Goal: Information Seeking & Learning: Learn about a topic

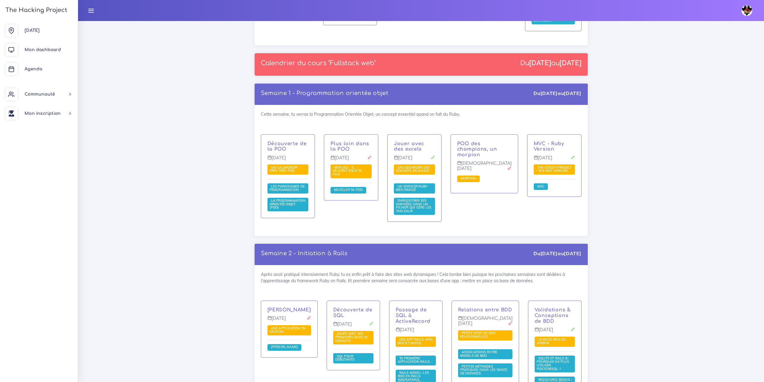
scroll to position [781, 0]
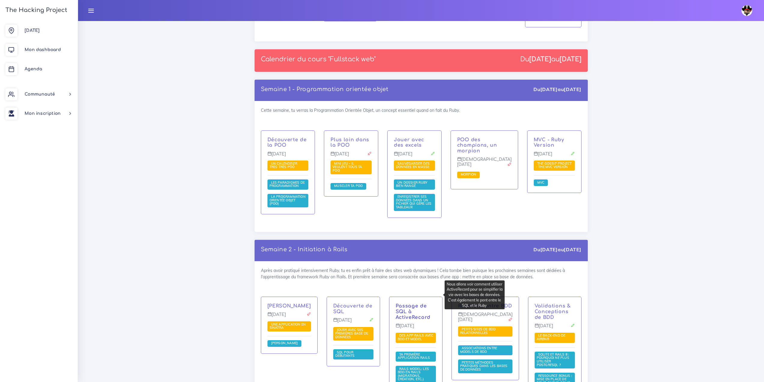
click at [408, 303] on link "Passage de SQL à ActiveRecord" at bounding box center [413, 311] width 35 height 17
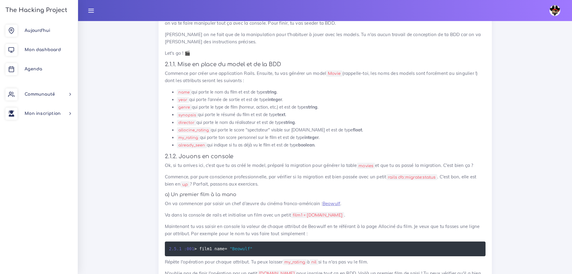
scroll to position [421, 0]
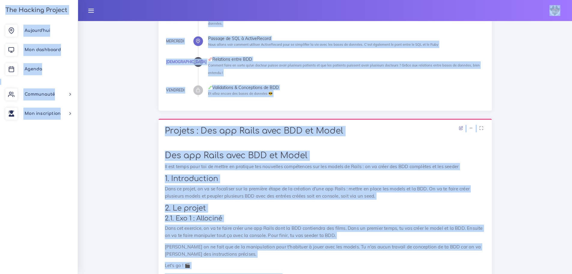
drag, startPoint x: 330, startPoint y: 152, endPoint x: 189, endPoint y: 5, distance: 203.6
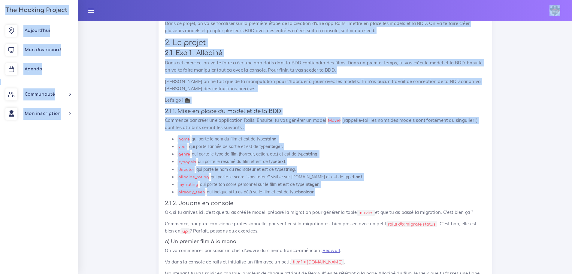
scroll to position [390, 0]
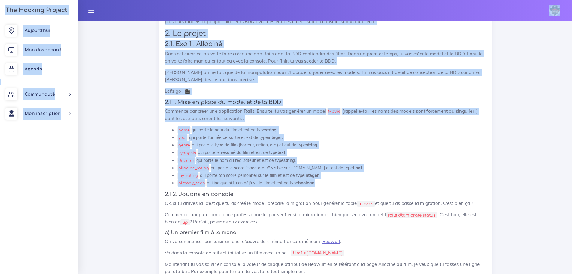
click at [384, 117] on p "Commence par créer une application Rails. Ensuite, tu vas générer un model Movi…" at bounding box center [325, 114] width 321 height 14
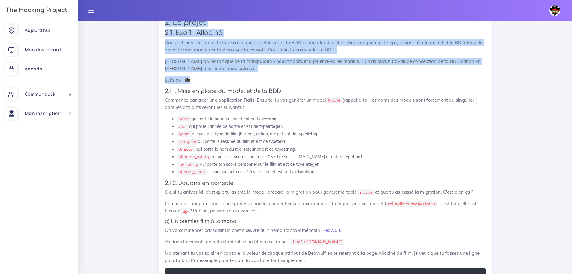
scroll to position [390, 0]
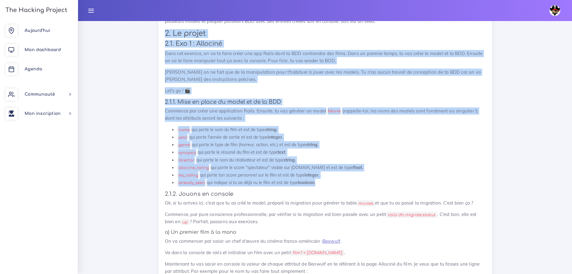
drag, startPoint x: 165, startPoint y: 92, endPoint x: 331, endPoint y: 182, distance: 188.4
copy div "2. Le projet 2.1. Exo 1 : Allociné Dans cet exercice, on va te faire créer une …"
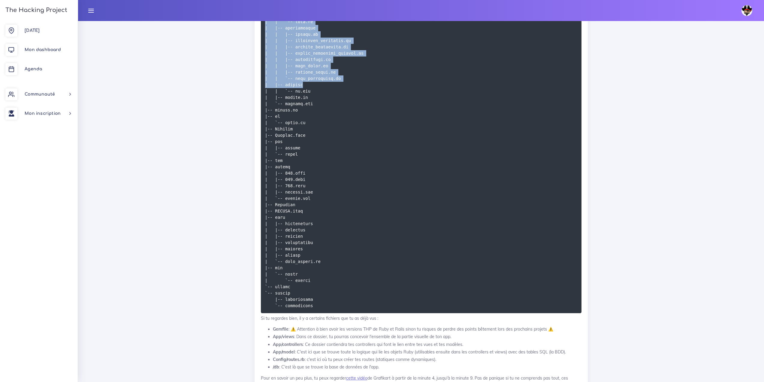
scroll to position [2492, 0]
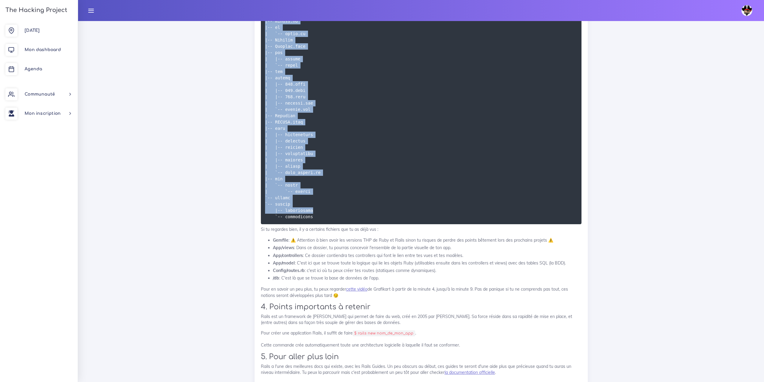
drag, startPoint x: 264, startPoint y: 92, endPoint x: 313, endPoint y: 272, distance: 186.4
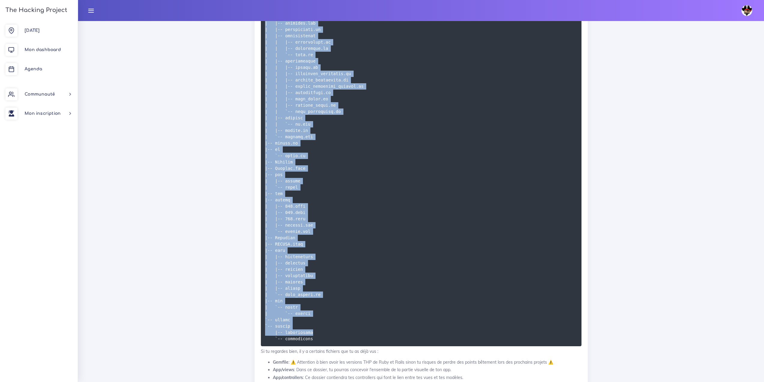
scroll to position [2293, 0]
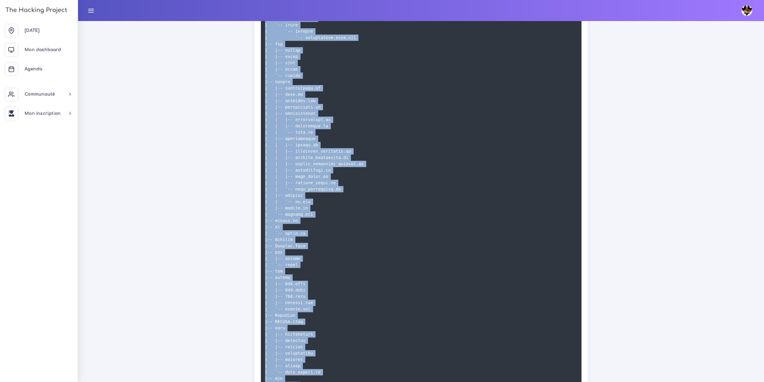
click at [496, 132] on pre at bounding box center [421, 170] width 321 height 506
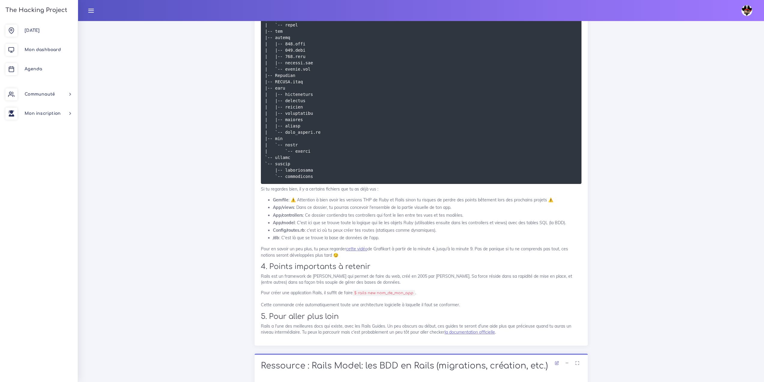
scroll to position [2623, 0]
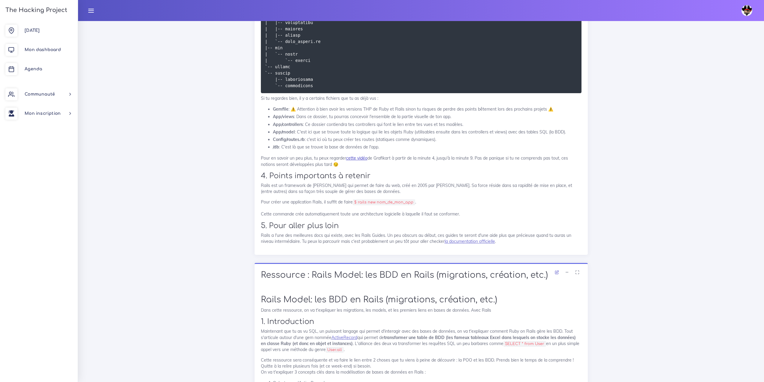
click at [351, 161] on link "cette vidéo" at bounding box center [356, 157] width 21 height 5
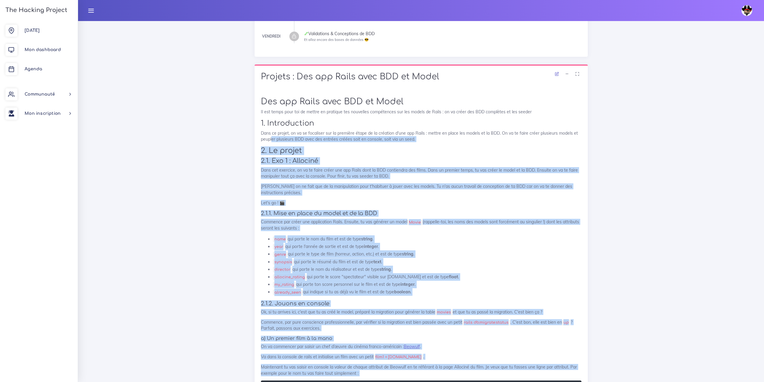
scroll to position [179, 0]
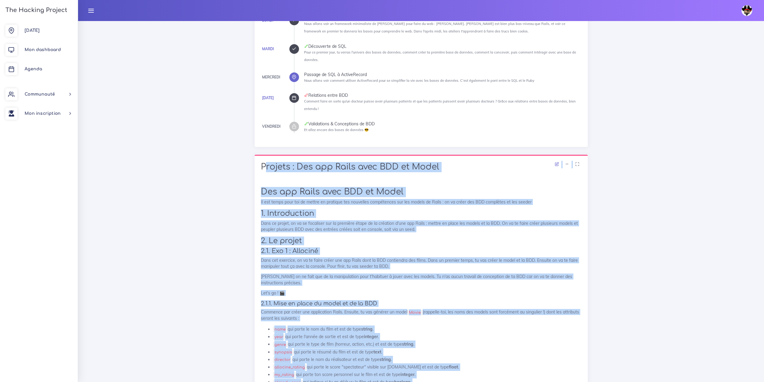
drag, startPoint x: 389, startPoint y: 231, endPoint x: 262, endPoint y: 159, distance: 146.1
copy div "Projets : Des app Rails avec BDD et Model Des app Rails avec BDD et Model Il es…"
click at [351, 222] on p "Dans ce projet, on va se focaliser sur la première étape de la création d'une a…" at bounding box center [421, 226] width 321 height 12
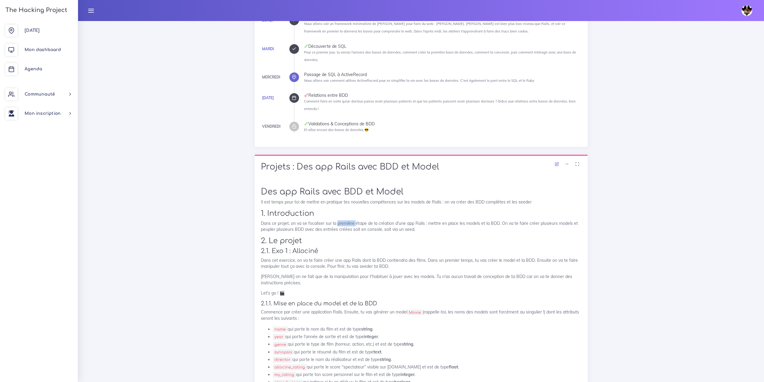
click at [351, 222] on p "Dans ce projet, on va se focaliser sur la première étape de la création d'une a…" at bounding box center [421, 226] width 321 height 12
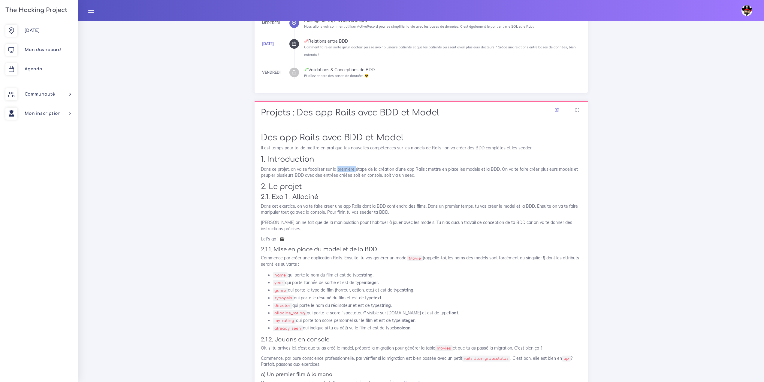
scroll to position [239, 0]
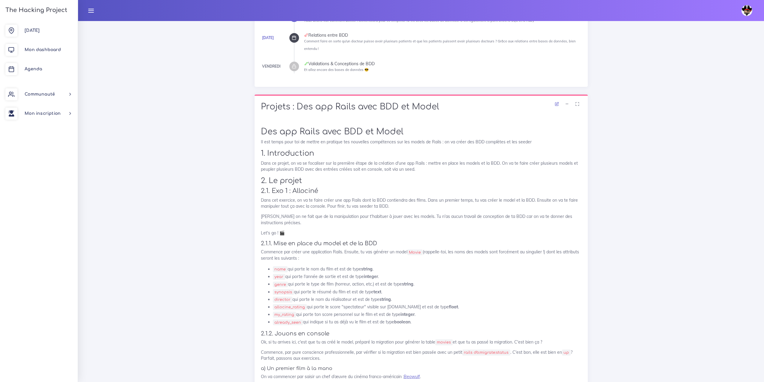
click at [357, 198] on p "Dans cet exercice, on va te faire créer une app Rails dont la BDD contiendra de…" at bounding box center [421, 203] width 321 height 12
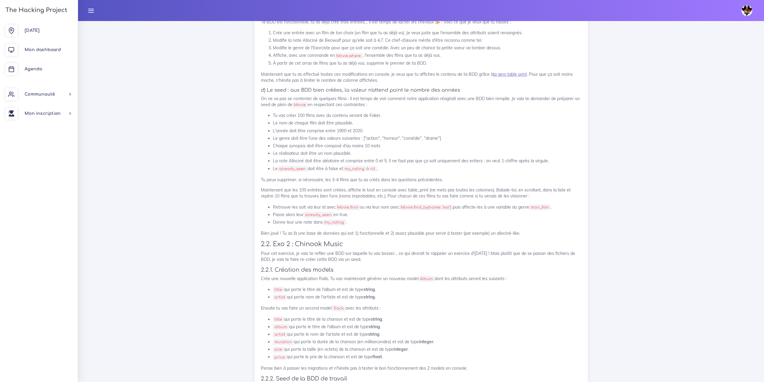
scroll to position [959, 0]
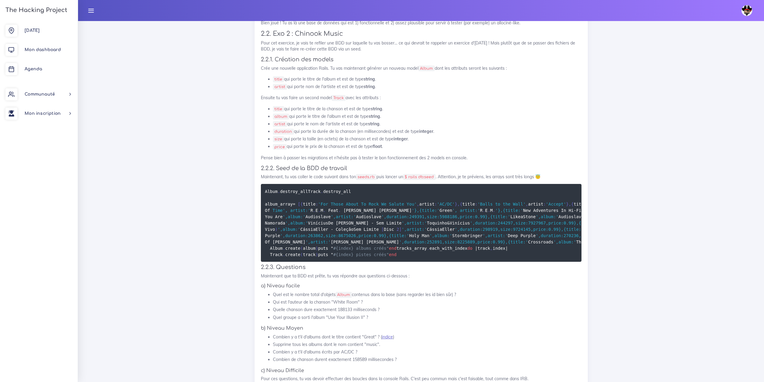
click at [483, 225] on span "',duration:244297,size:7927967,price:0.99},{title:'" at bounding box center [534, 222] width 129 height 5
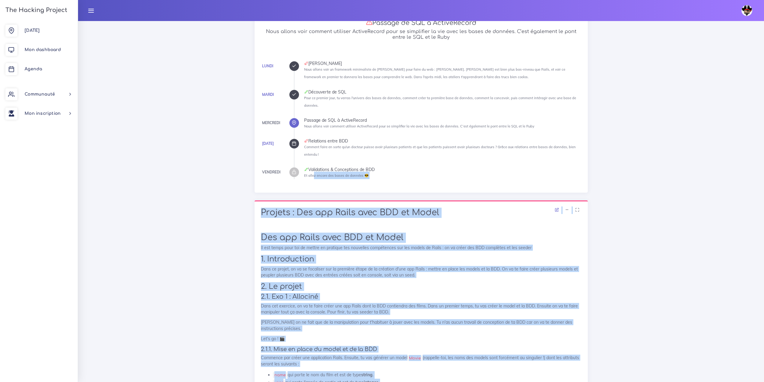
scroll to position [119, 0]
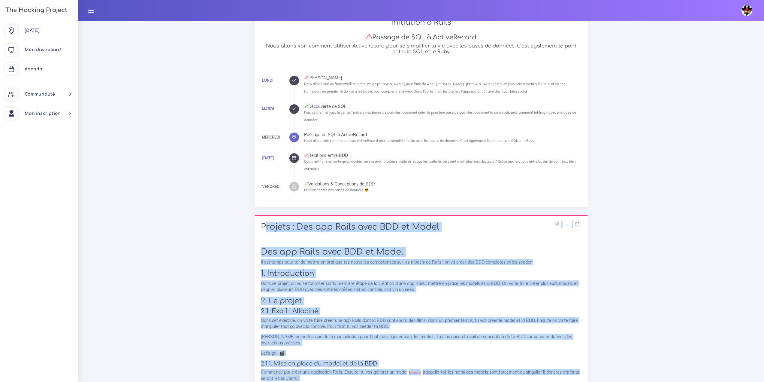
drag, startPoint x: 562, startPoint y: 238, endPoint x: 260, endPoint y: 220, distance: 302.6
copy div "Projets : Des app Rails avec BDD et Model Des app Rails avec BDD et Model Il es…"
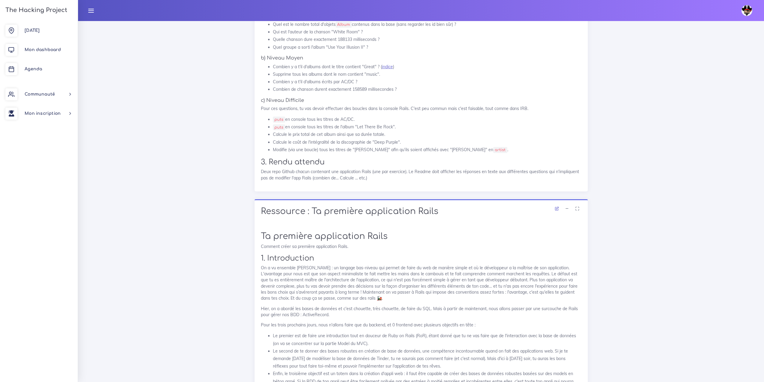
scroll to position [1229, 0]
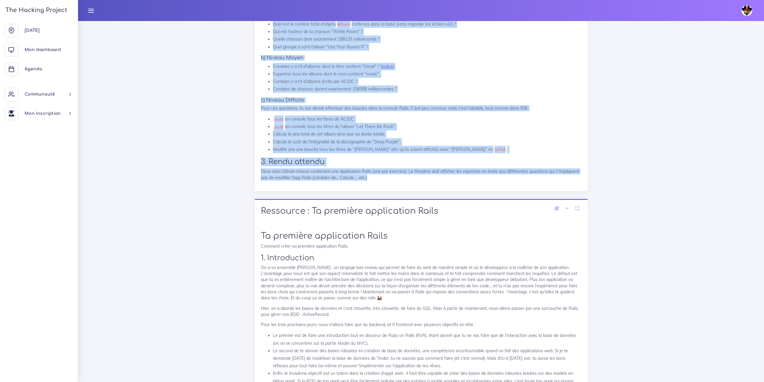
drag, startPoint x: 262, startPoint y: 78, endPoint x: 386, endPoint y: 264, distance: 223.7
copy div "2.2.3. Questions Maintenant que ta BDD est prête, tu vas répondre aux questions…"
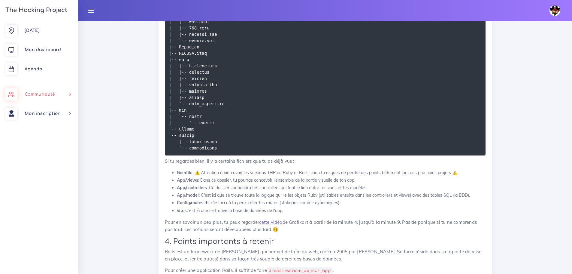
scroll to position [2789, 0]
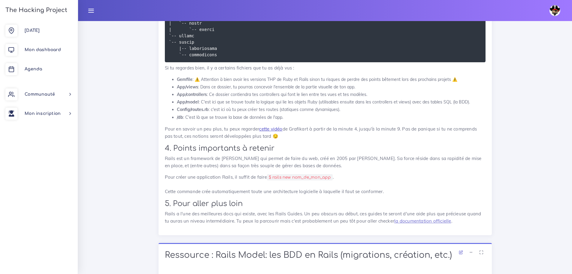
click at [282, 132] on link "cette vidéo" at bounding box center [270, 129] width 23 height 6
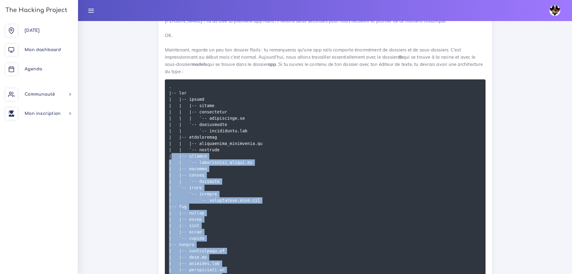
scroll to position [2287, 0]
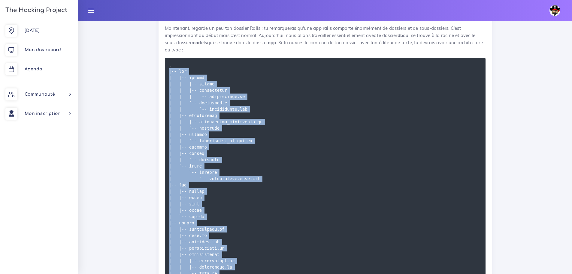
drag, startPoint x: 216, startPoint y: 111, endPoint x: 166, endPoint y: 133, distance: 54.8
copy code "|-- app | |-- assets | | |-- images | | |-- javascripts | | | `-- application.j…"
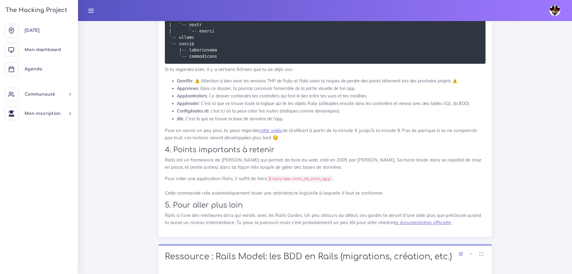
scroll to position [2797, 0]
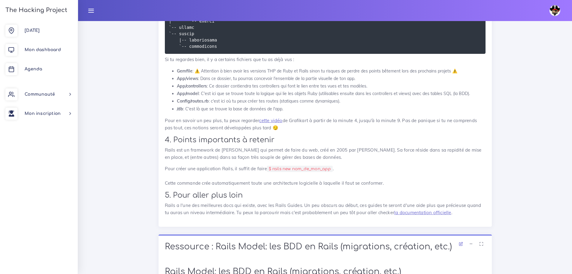
drag, startPoint x: 223, startPoint y: 117, endPoint x: 216, endPoint y: 113, distance: 8.2
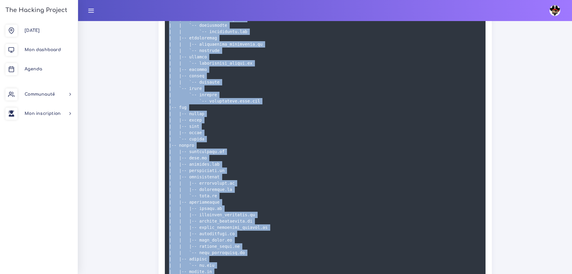
scroll to position [2347, 0]
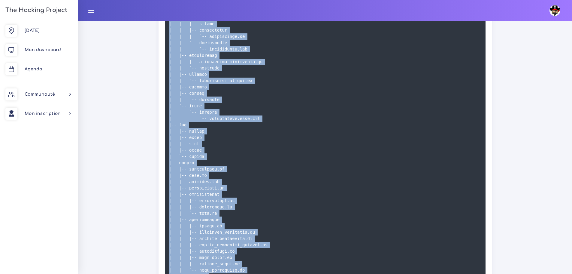
drag, startPoint x: 227, startPoint y: 116, endPoint x: 169, endPoint y: 71, distance: 73.9
click at [169, 71] on pre at bounding box center [325, 251] width 321 height 506
copy code ". |-- app | |-- assets | | |-- images | | |-- javascripts | | | `-- application…"
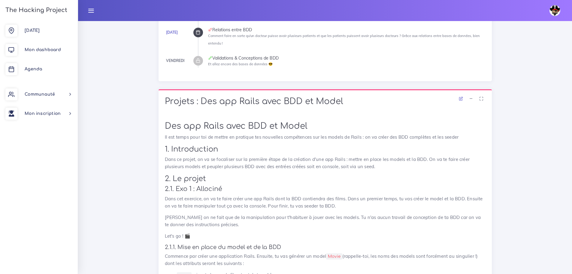
scroll to position [35, 0]
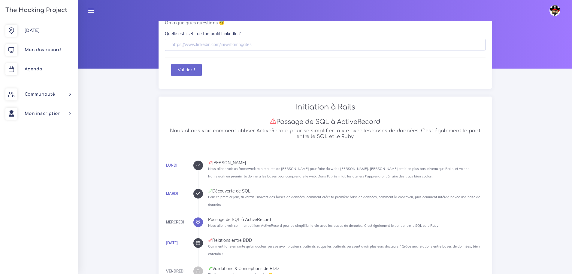
click at [130, 62] on div at bounding box center [325, 27] width 494 height 83
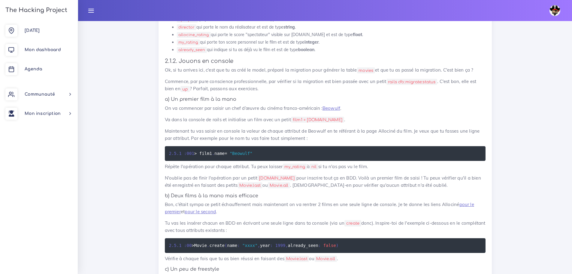
scroll to position [434, 0]
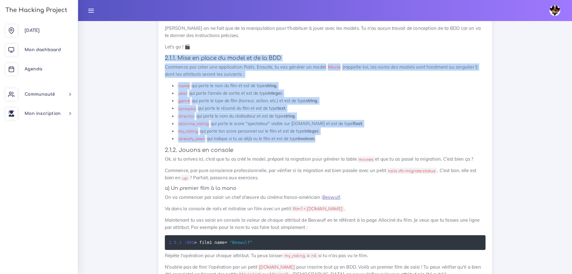
drag, startPoint x: 304, startPoint y: 128, endPoint x: 161, endPoint y: 59, distance: 159.0
copy div "2.1.1. Mise en place du model et de la BDD Commence par créer une application R…"
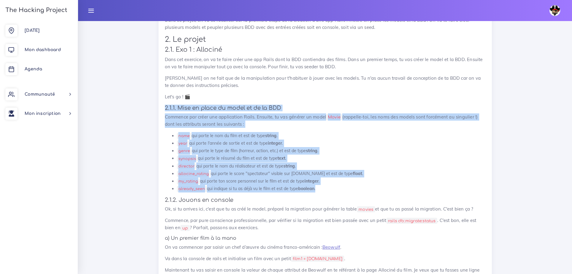
scroll to position [524, 0]
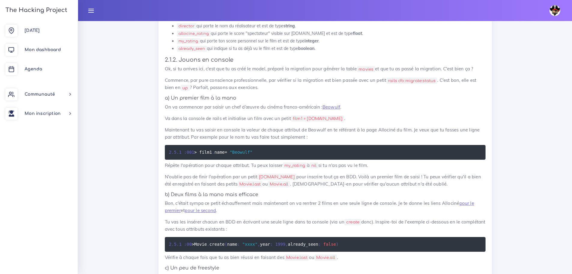
click at [277, 84] on p "Commence, par pure conscience professionnelle, par vérifier si la migration est…" at bounding box center [325, 84] width 321 height 14
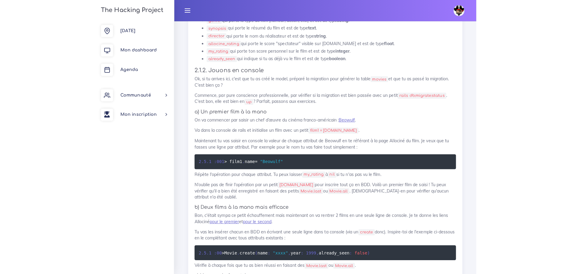
scroll to position [494, 0]
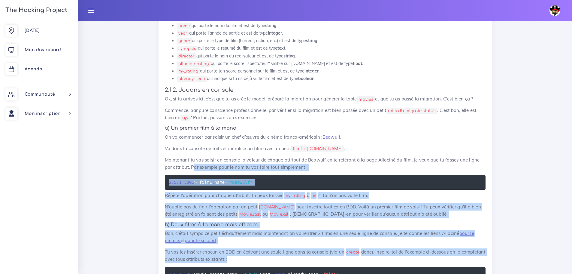
drag, startPoint x: 188, startPoint y: 184, endPoint x: 248, endPoint y: 69, distance: 129.7
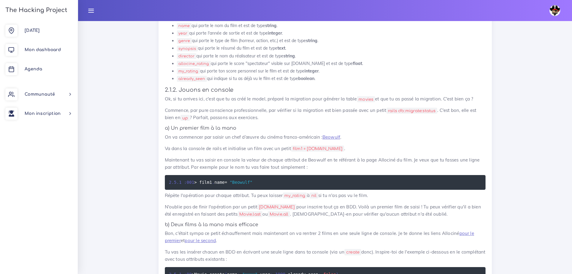
click at [368, 79] on li "already_seen qui indique si tu as déjà vu le film et est de type boolean ." at bounding box center [331, 79] width 309 height 8
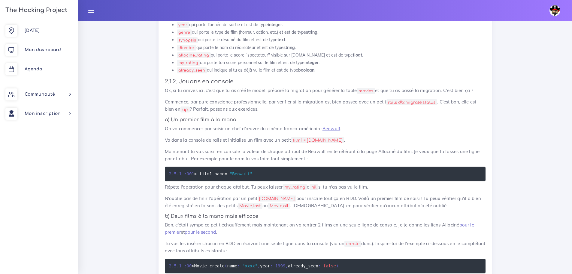
scroll to position [524, 0]
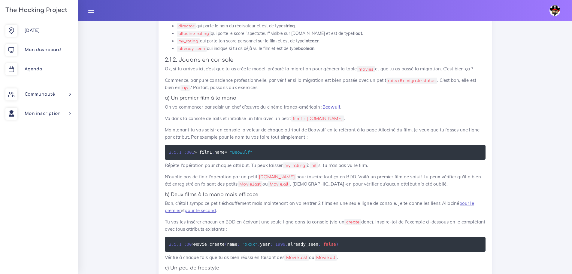
click at [335, 107] on link "Beowulf" at bounding box center [331, 107] width 18 height 6
drag, startPoint x: 381, startPoint y: 162, endPoint x: 151, endPoint y: 150, distance: 230.3
copy div "2.5 . 1 : 001 > film1 . name = "Beowulf" Répète l'opération pour chaque attribu…"
click at [309, 137] on p "Maintenant tu vas saisir en console la valeur de chaque attribut de Beowulf en …" at bounding box center [325, 133] width 321 height 14
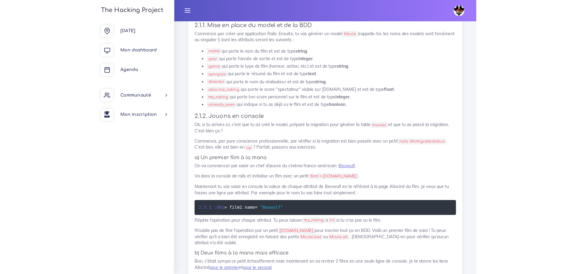
scroll to position [464, 0]
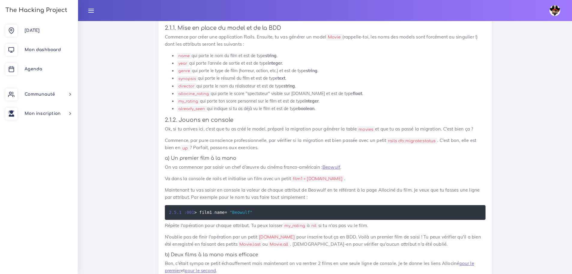
click at [339, 170] on p "On va commencer par saisir un chef d’œuvre du cinéma franco-américain : Beowulf…" at bounding box center [325, 166] width 321 height 7
click at [337, 166] on link "Beowulf" at bounding box center [331, 167] width 18 height 6
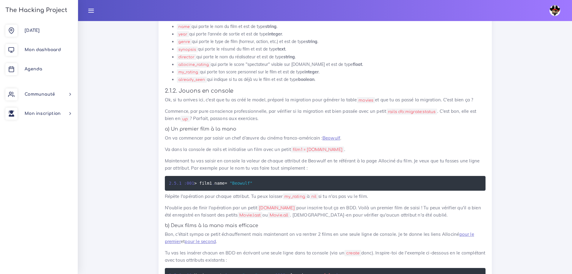
scroll to position [494, 0]
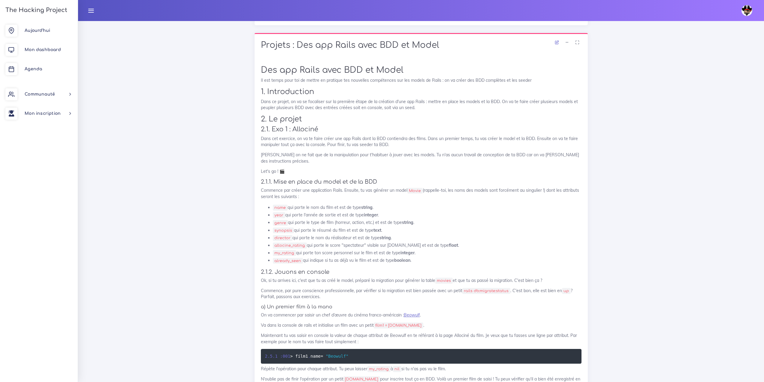
scroll to position [300, 0]
click at [53, 6] on link "The Hacking Project" at bounding box center [36, 10] width 64 height 20
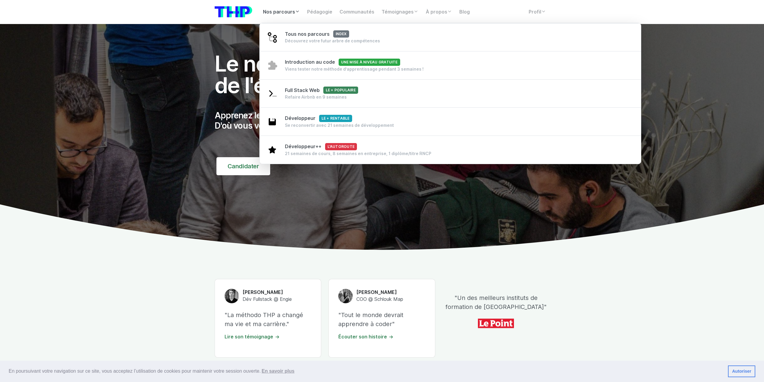
click at [291, 17] on link "Nos parcours" at bounding box center [281, 12] width 44 height 12
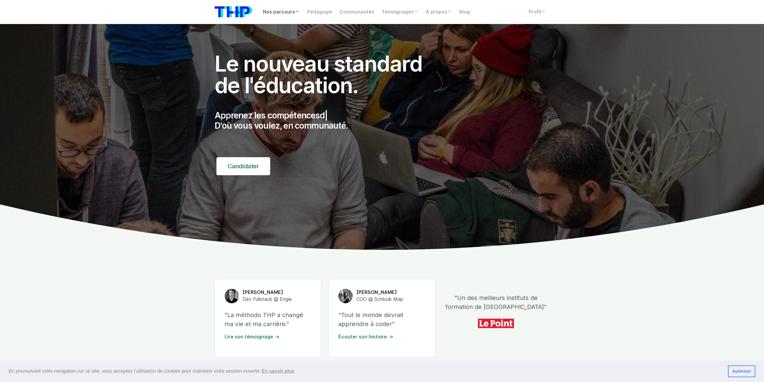
click at [291, 17] on link "Nos parcours" at bounding box center [281, 12] width 44 height 12
click at [214, 36] on img at bounding box center [382, 137] width 764 height 226
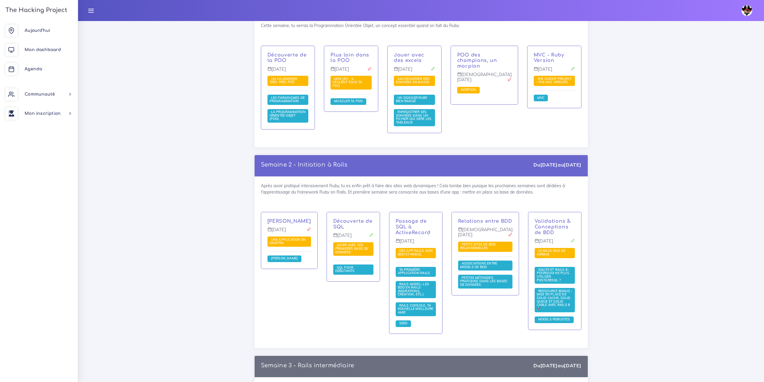
scroll to position [871, 0]
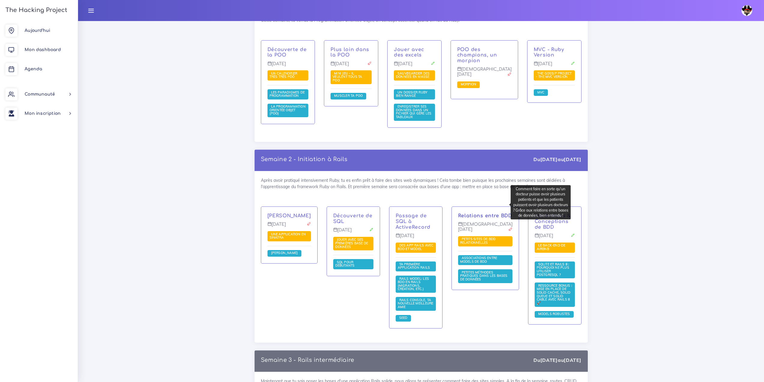
click at [485, 213] on link "Relations entre BDD" at bounding box center [485, 215] width 54 height 5
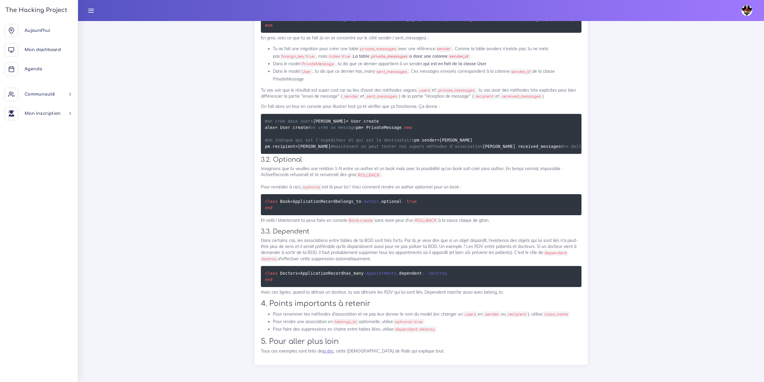
scroll to position [5926, 0]
drag, startPoint x: 283, startPoint y: 74, endPoint x: 288, endPoint y: 72, distance: 5.1
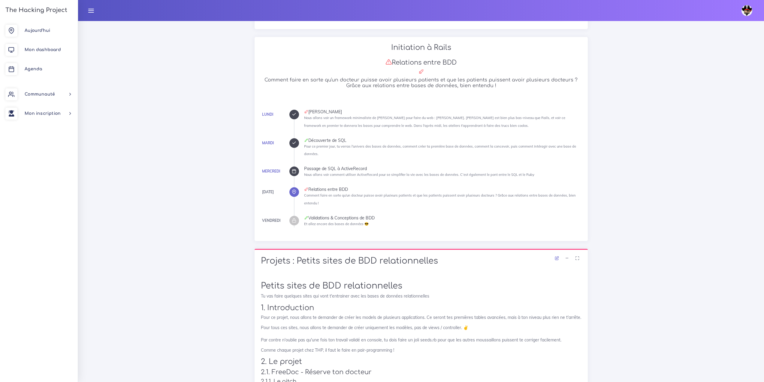
scroll to position [0, 0]
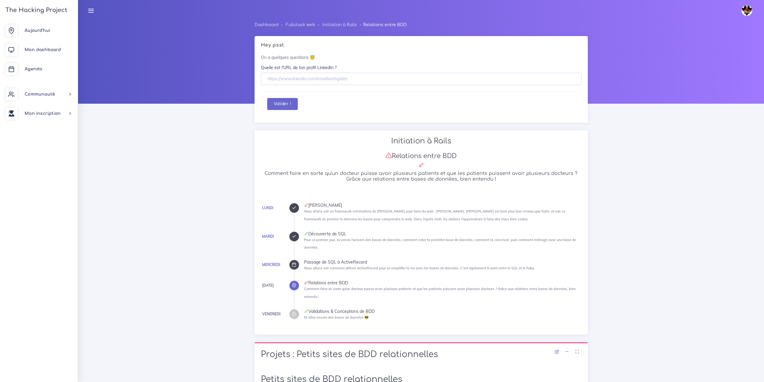
click at [329, 264] on div "Passage de SQL à ActiveRecord" at bounding box center [442, 262] width 277 height 4
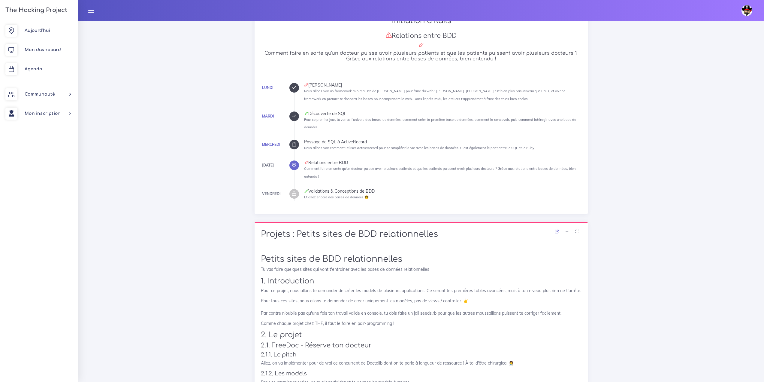
click at [38, 9] on h3 "The Hacking Project" at bounding box center [36, 10] width 64 height 7
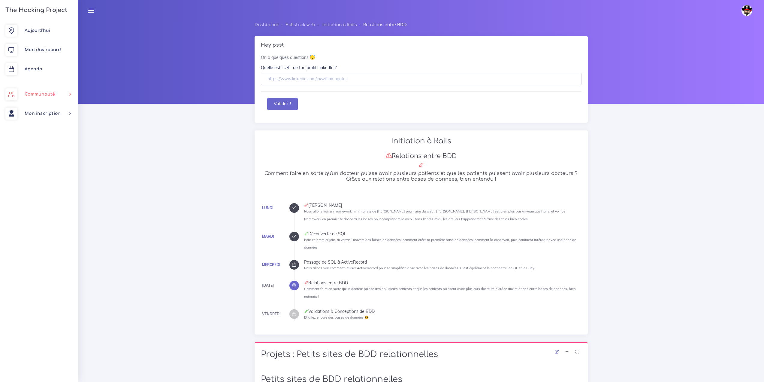
scroll to position [120, 0]
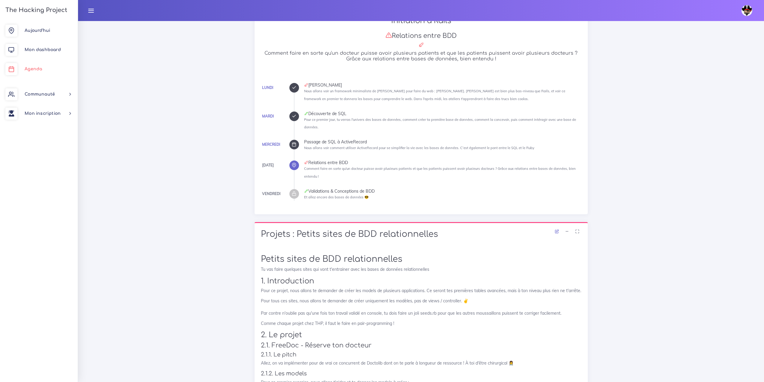
click at [37, 74] on link "Agenda" at bounding box center [39, 68] width 78 height 19
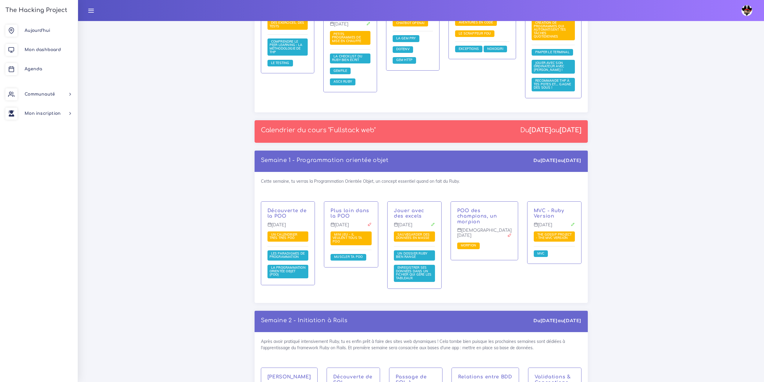
scroll to position [841, 0]
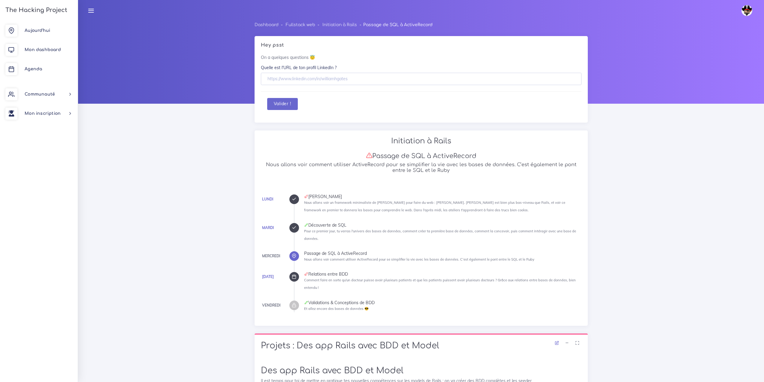
scroll to position [1229, 0]
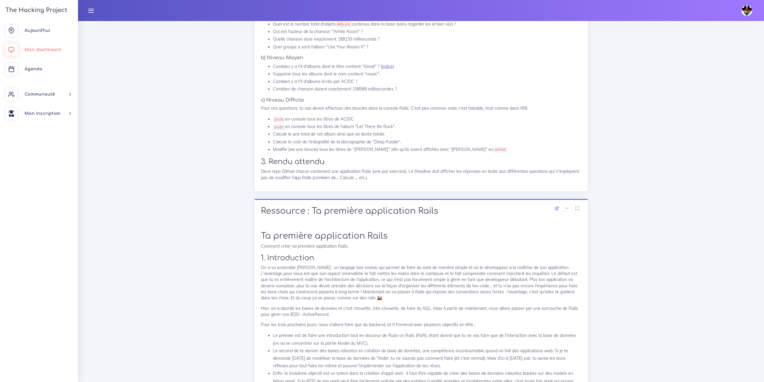
click at [40, 56] on link "Mon dashboard" at bounding box center [39, 49] width 78 height 19
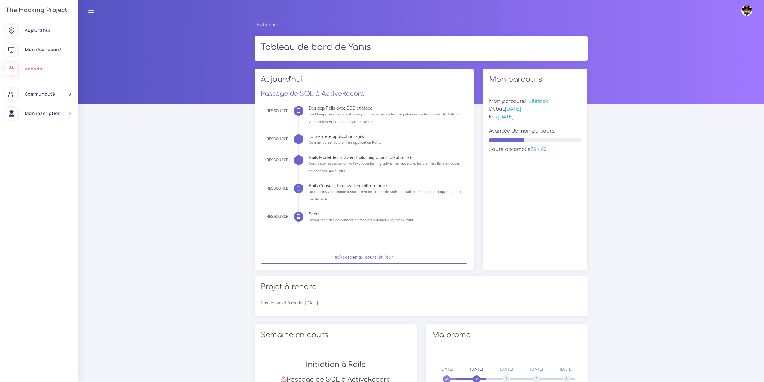
click at [45, 66] on link "Agenda" at bounding box center [39, 68] width 78 height 19
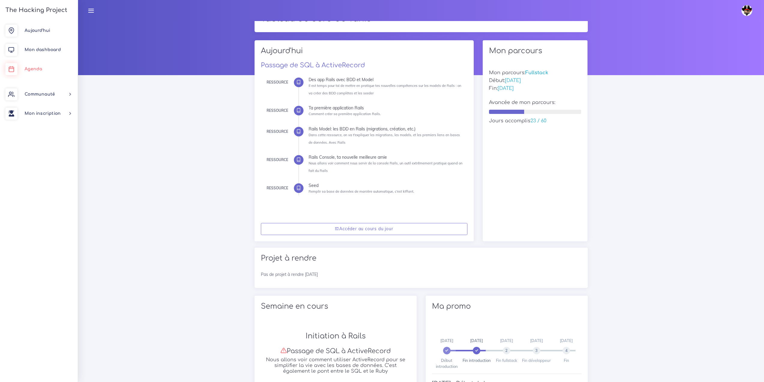
scroll to position [30, 0]
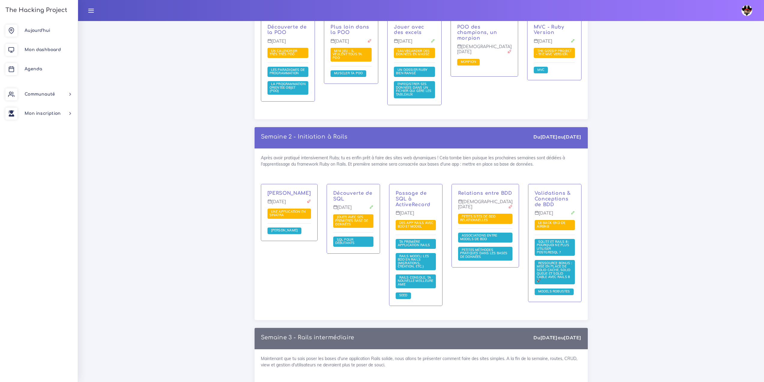
scroll to position [931, 0]
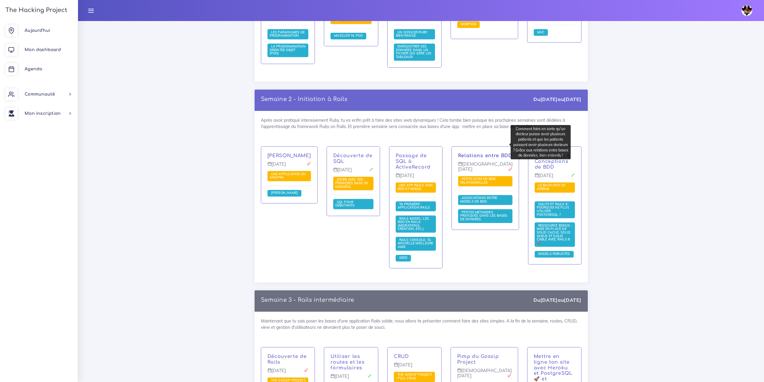
click at [494, 153] on link "Relations entre BDD" at bounding box center [485, 155] width 54 height 5
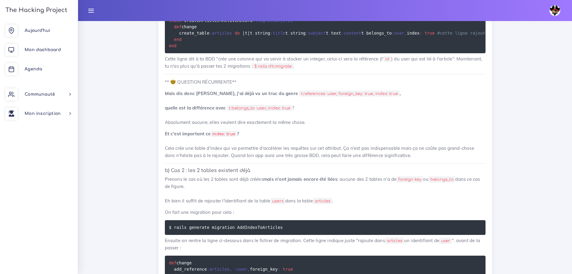
scroll to position [2590, 0]
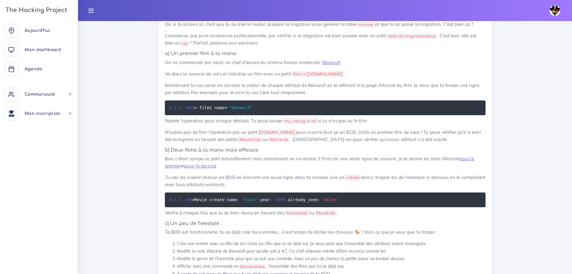
scroll to position [570, 0]
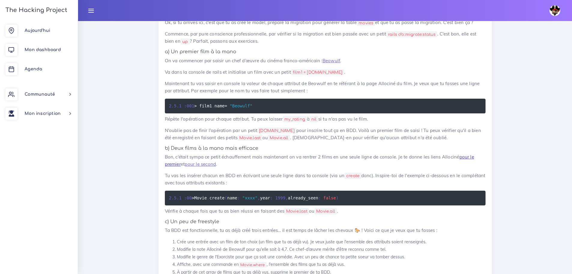
click at [465, 155] on link "pour le premier" at bounding box center [319, 160] width 309 height 13
click at [216, 164] on link "pour le second" at bounding box center [200, 164] width 31 height 6
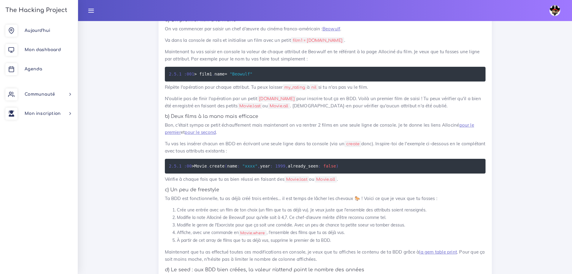
scroll to position [600, 0]
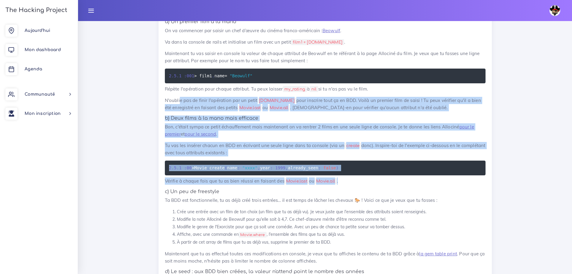
drag, startPoint x: 355, startPoint y: 175, endPoint x: 240, endPoint y: 129, distance: 122.8
click at [350, 174] on pre "2.5 . 1 : 00 > Movie . create ( name : "xxxx" , year : 1999 , already_seen : fa…" at bounding box center [325, 167] width 321 height 15
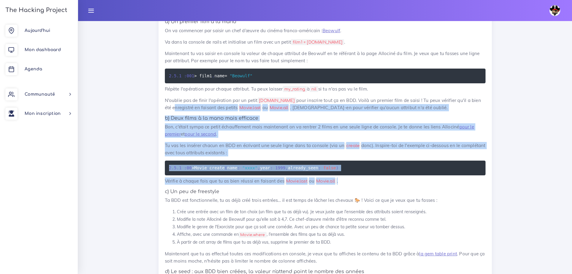
drag, startPoint x: 349, startPoint y: 179, endPoint x: 158, endPoint y: 106, distance: 204.6
copy div "enregistré en faisant des petits Movie.last ou Movie.all . Profites-en pour vér…"
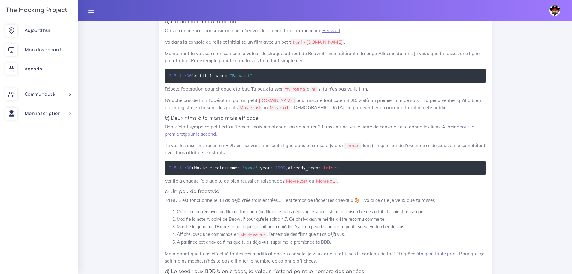
click at [380, 221] on li "Modifie la note Allociné de Beowulf pour qu'elle soit à 4,7. Ce chef-d’œuvre mé…" at bounding box center [331, 219] width 309 height 8
drag, startPoint x: 215, startPoint y: 228, endPoint x: 351, endPoint y: 229, distance: 135.7
click at [351, 229] on li "Modifie le genre de l'Exorciste pour que ça soit une comédie. Avec un peu de ch…" at bounding box center [331, 227] width 309 height 8
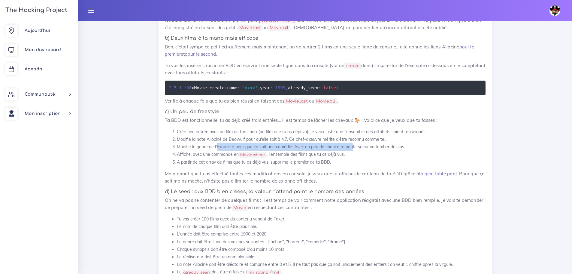
scroll to position [691, 0]
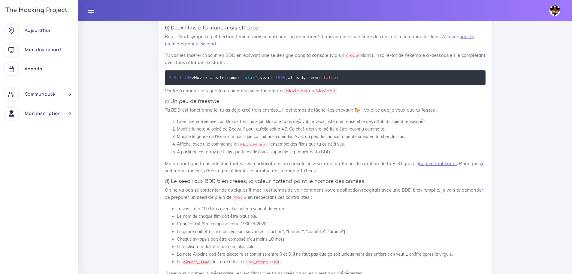
click at [215, 161] on p "Maintenant que tu as effectué toutes ces modifications en console, je veux que …" at bounding box center [325, 167] width 321 height 14
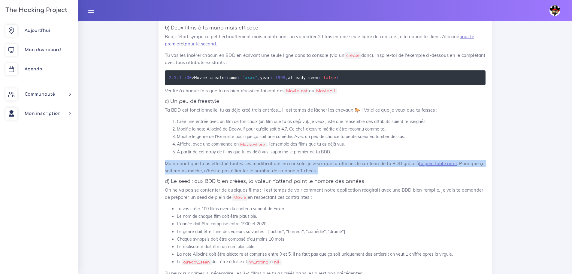
click at [215, 161] on p "Maintenant que tu as effectué toutes ces modifications en console, je veux que …" at bounding box center [325, 167] width 321 height 14
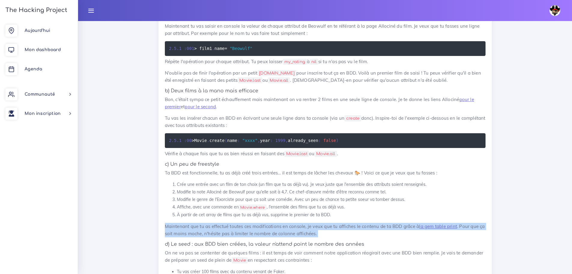
scroll to position [630, 0]
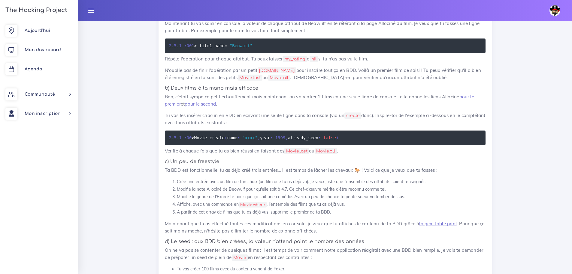
click at [406, 170] on p "Ta BDD est fonctionnelle, tu as déjà créé trois entrées… il est temps de lâcher…" at bounding box center [325, 169] width 321 height 7
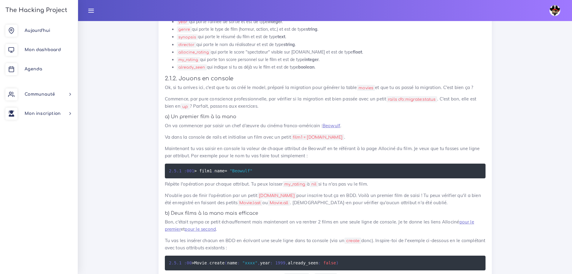
scroll to position [510, 0]
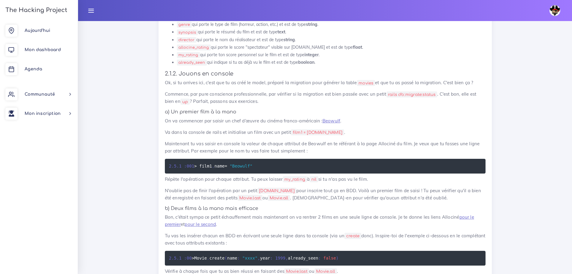
click at [40, 215] on div "Aujourd'hui Mon dashboard Agenda Communauté Ambassade Certifications Marketplac…" at bounding box center [39, 147] width 78 height 252
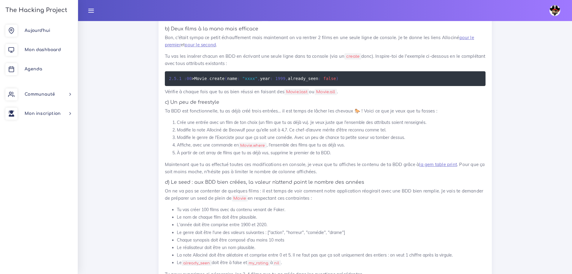
scroll to position [691, 0]
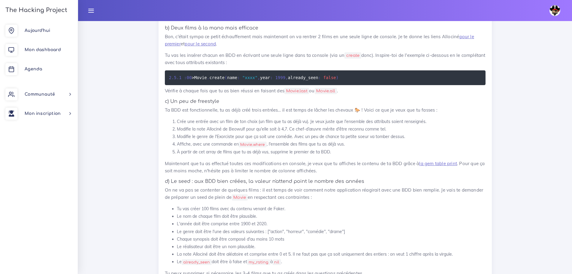
click at [479, 54] on p "Tu vas les insérer chacun en BDD en écrivant une seule ligne dans ta console (v…" at bounding box center [325, 59] width 321 height 14
click at [496, 18] on div "Yanis Éditer profil Lier son compte Zone à risques Déconnexion" at bounding box center [324, 10] width 483 height 21
drag, startPoint x: 346, startPoint y: 149, endPoint x: 163, endPoint y: 146, distance: 183.2
click at [163, 146] on div "Des app Rails avec BDD et Model Il est temps pour toi de mettre en pratique tes…" at bounding box center [325, 224] width 333 height 1110
copy ol "Affiche, avec une commande en Movie.where , l'ensemble des films que tu as déjà…"
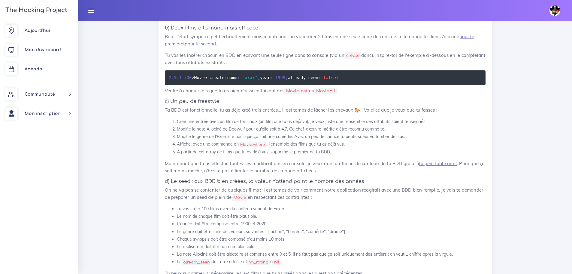
click at [262, 111] on p "Ta BDD est fonctionnelle, tu as déjà créé trois entrées… il est temps de lâcher…" at bounding box center [325, 109] width 321 height 7
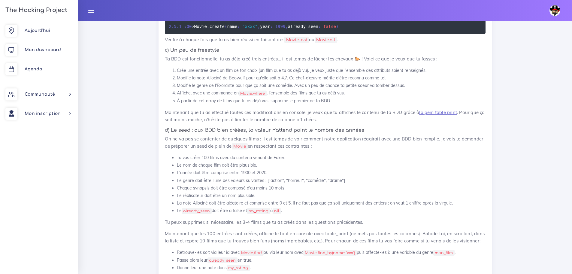
scroll to position [751, 0]
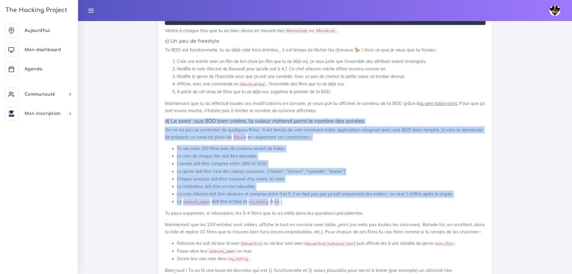
drag, startPoint x: 293, startPoint y: 199, endPoint x: 159, endPoint y: 119, distance: 155.7
click at [159, 119] on div "Des app Rails avec BDD et Model Il est temps pour toi de mettre en pratique tes…" at bounding box center [325, 164] width 333 height 1110
copy div "d) Le seed : aux BDD bien créées, la valeur n'attend point le nombre des années…"
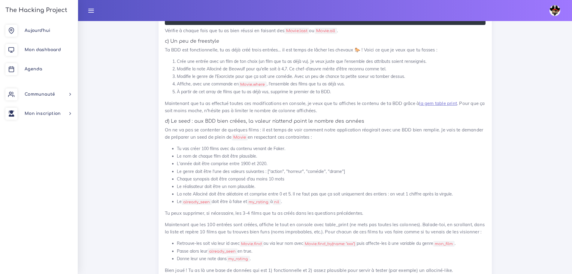
click at [453, 227] on p "Maintenant que les 100 entrées sont créées, affiche le tout en console avec tab…" at bounding box center [325, 228] width 321 height 14
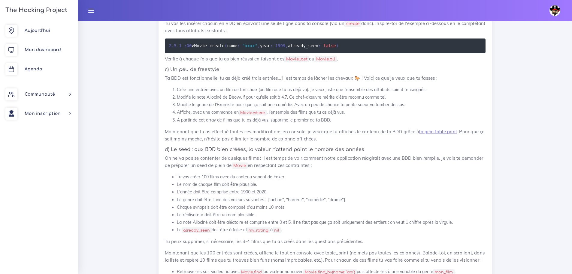
scroll to position [721, 0]
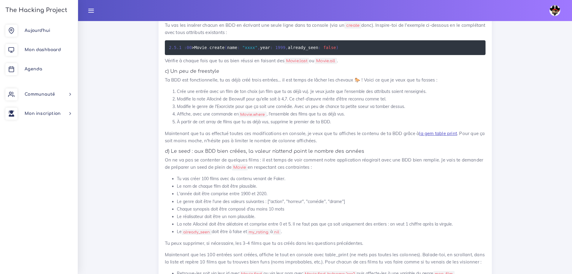
click at [438, 133] on link "la gem table print" at bounding box center [438, 133] width 38 height 6
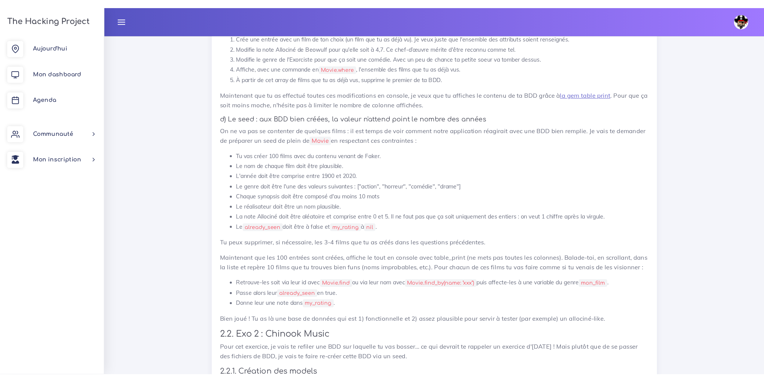
scroll to position [759, 0]
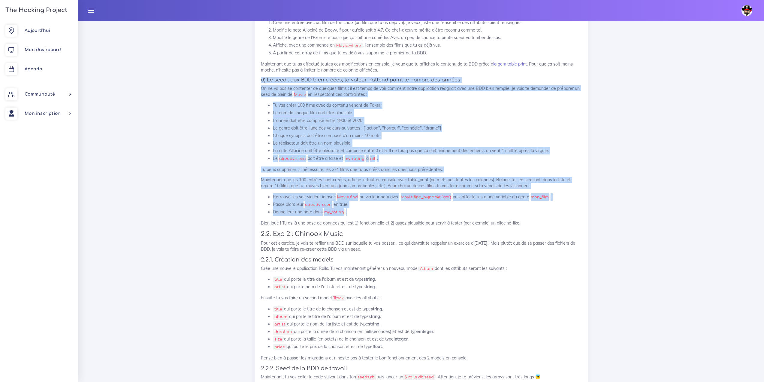
drag, startPoint x: 261, startPoint y: 79, endPoint x: 395, endPoint y: 211, distance: 188.5
click at [395, 211] on div "Des app Rails avec BDD et Model Il est temps pour toi de mettre en pratique tes…" at bounding box center [421, 128] width 321 height 1045
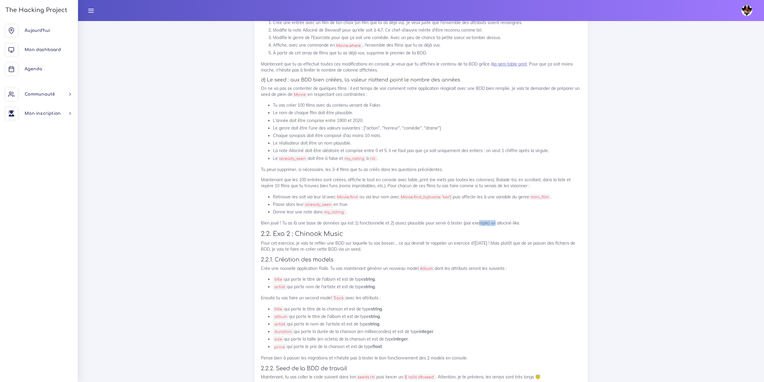
click at [496, 216] on div "Des app Rails avec BDD et Model Il est temps pour toi de mettre en pratique tes…" at bounding box center [421, 128] width 321 height 1045
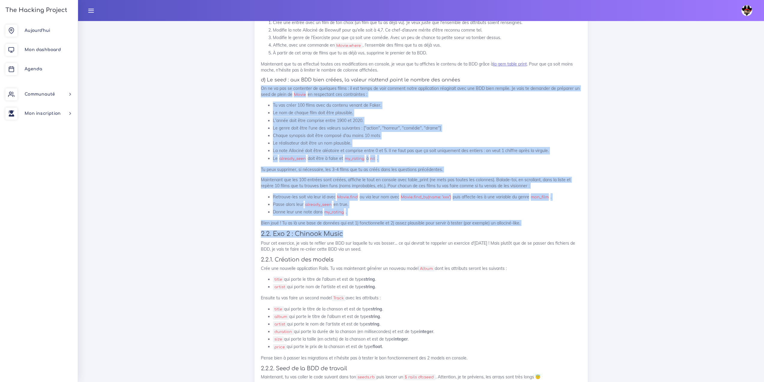
drag, startPoint x: 527, startPoint y: 226, endPoint x: 255, endPoint y: 86, distance: 305.8
click at [255, 86] on div "Des app Rails avec BDD et Model Il est temps pour toi de mettre en pratique tes…" at bounding box center [421, 130] width 333 height 1061
click at [361, 90] on p "On ne va pas se contenter de quelques films : il est temps de voir comment notr…" at bounding box center [421, 91] width 321 height 12
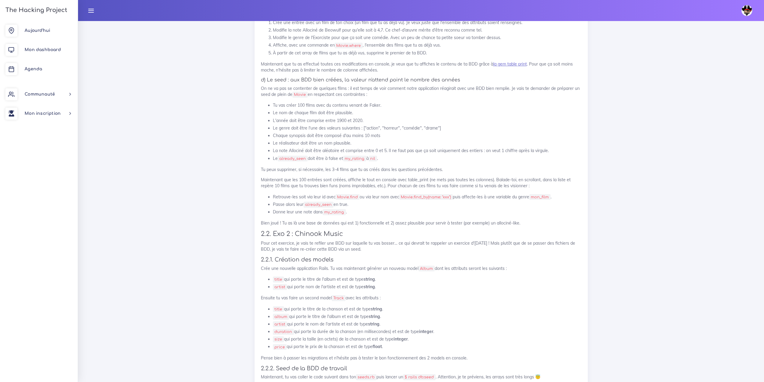
click at [533, 215] on li "Donne leur une note dans my_rating ." at bounding box center [427, 212] width 309 height 8
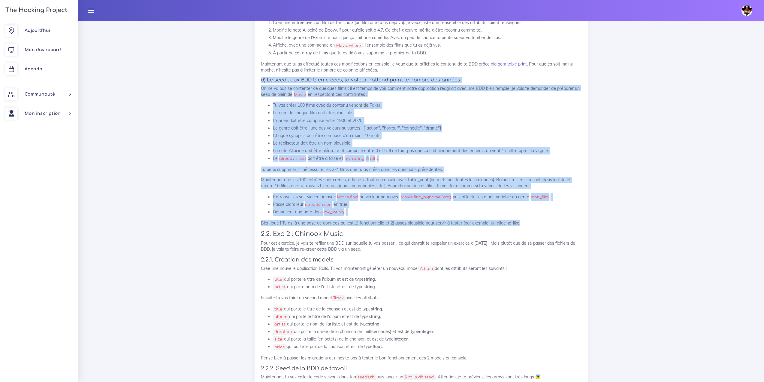
drag, startPoint x: 519, startPoint y: 215, endPoint x: 259, endPoint y: 80, distance: 293.1
click at [259, 80] on div "Des app Rails avec BDD et Model Il est temps pour toi de mettre en pratique tes…" at bounding box center [421, 130] width 333 height 1061
copy div "d) Le seed : aux BDD bien créées, la valeur n'attend point le nombre des années…"
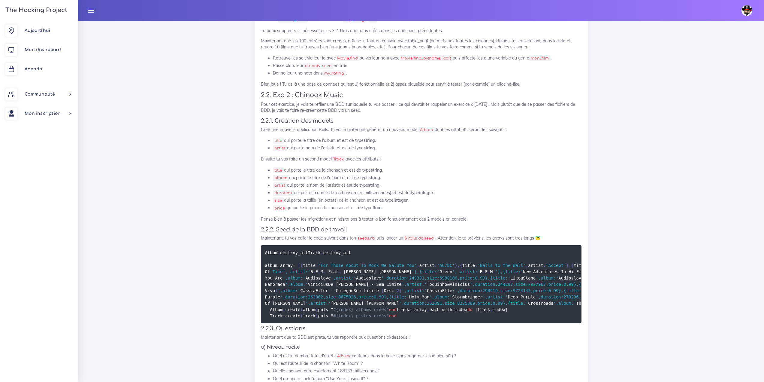
scroll to position [874, 0]
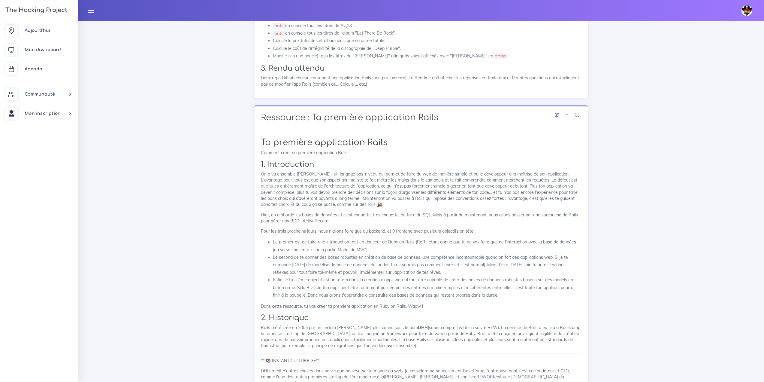
scroll to position [1325, 0]
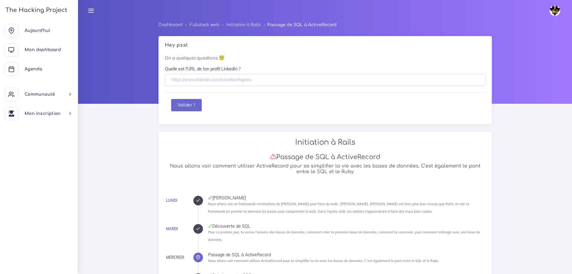
drag, startPoint x: 384, startPoint y: 156, endPoint x: 339, endPoint y: 155, distance: 44.7
click at [339, 155] on h3 "Passage de SQL à ActiveRecord" at bounding box center [325, 157] width 321 height 8
copy h3 "ActiveRecord"
